Goal: Communication & Community: Answer question/provide support

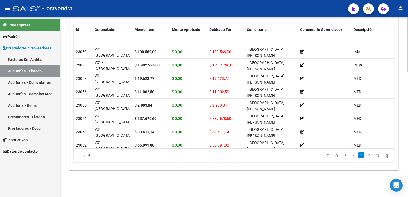
scroll to position [160, 0]
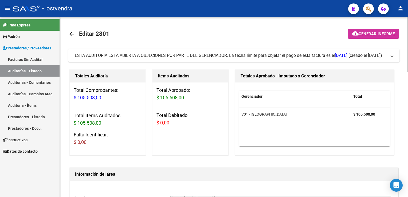
click at [391, 54] on span at bounding box center [392, 56] width 2 height 6
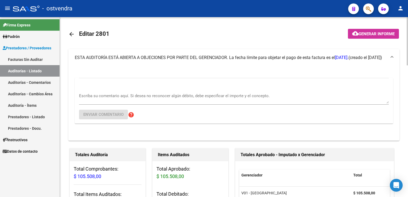
click at [129, 95] on textarea "Escriba su comentario aquí. Si desea no reconocer algún débito, debe especifica…" at bounding box center [234, 98] width 310 height 11
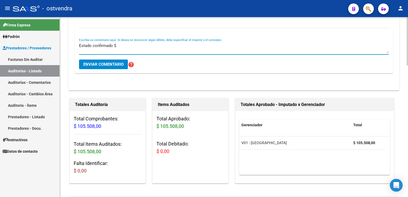
scroll to position [53, 0]
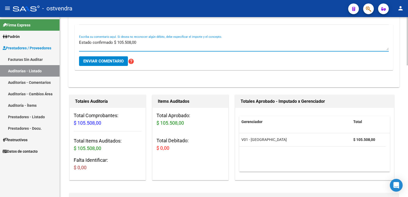
type textarea "Estado confirmado $ 105.508,00"
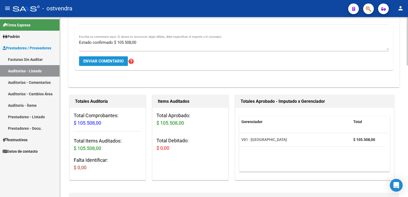
click at [108, 62] on span "Enviar comentario" at bounding box center [103, 61] width 40 height 5
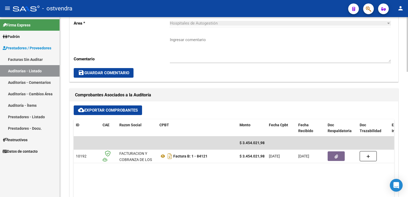
scroll to position [107, 0]
